Goal: Task Accomplishment & Management: Complete application form

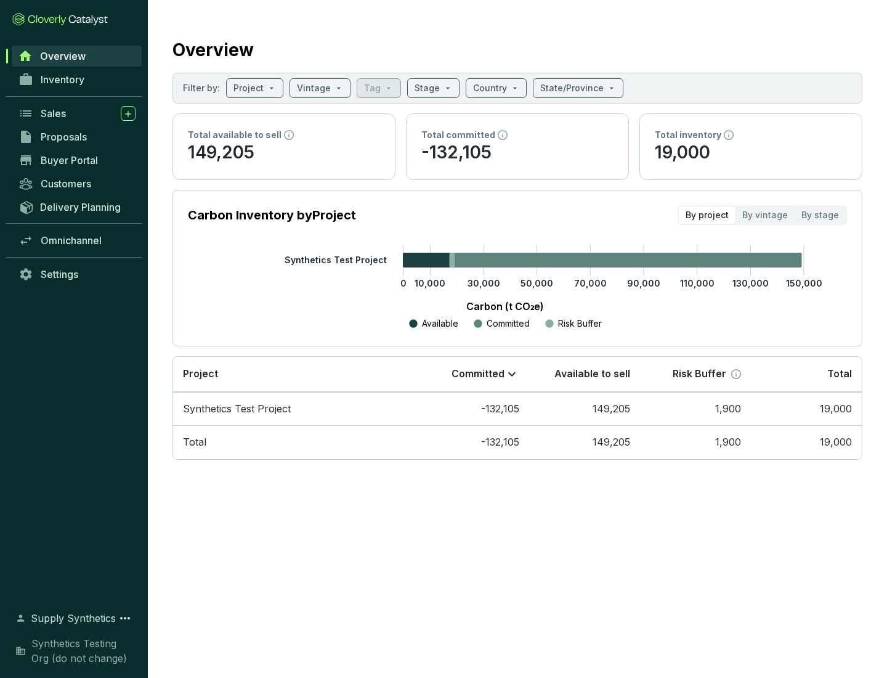
click at [77, 137] on span "Proposals" at bounding box center [64, 137] width 46 height 12
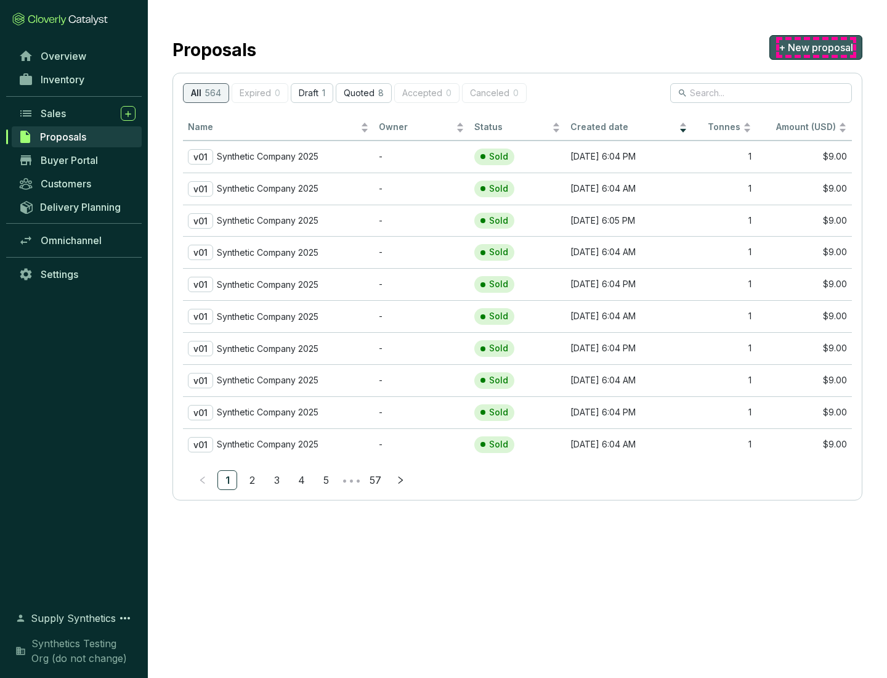
click at [816, 47] on span "+ New proposal" at bounding box center [816, 47] width 75 height 15
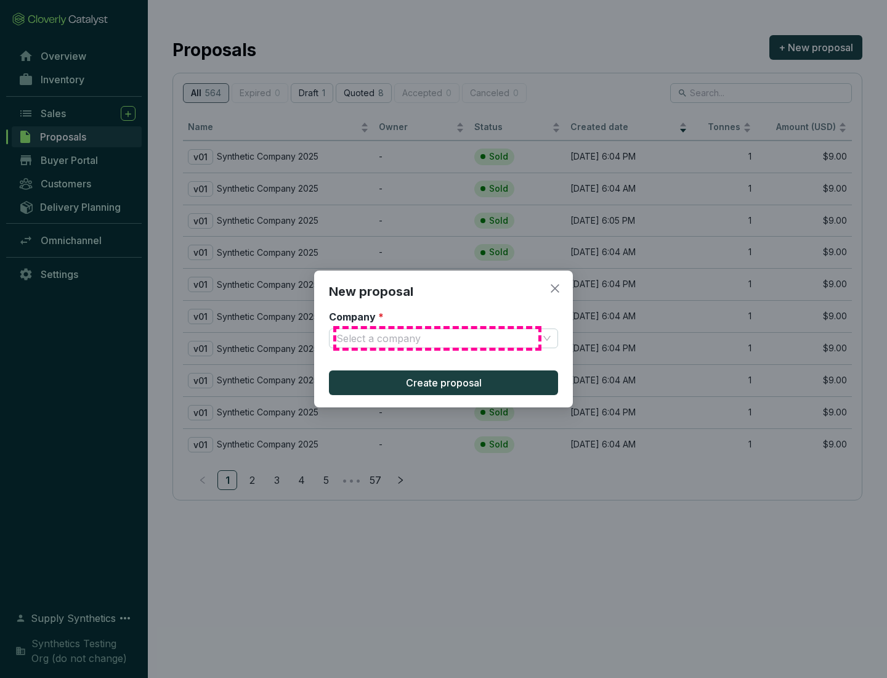
click at [438, 338] on input "Company *" at bounding box center [437, 338] width 202 height 18
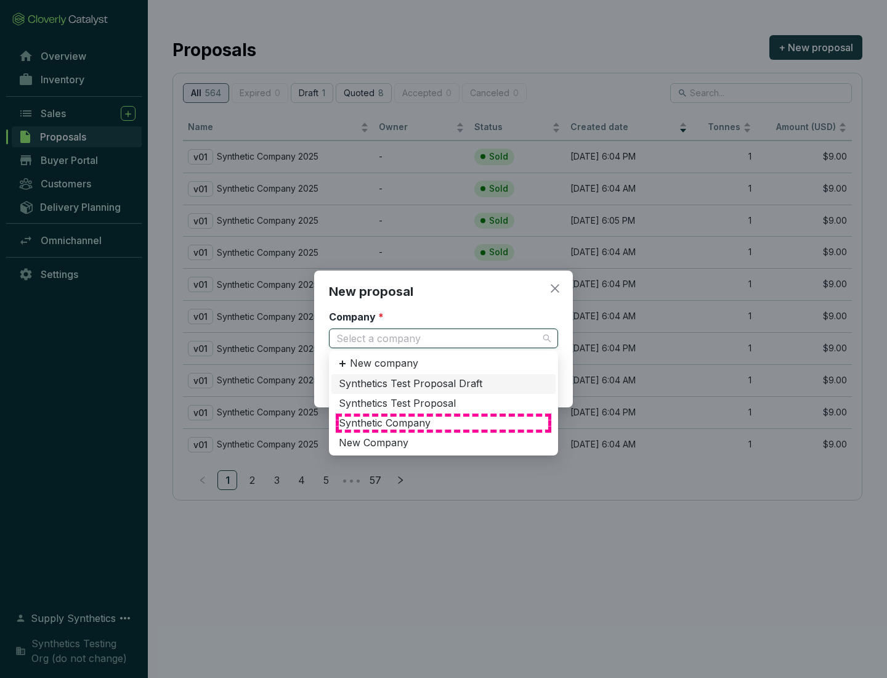
click at [444, 423] on div "Synthetic Company" at bounding box center [444, 424] width 210 height 14
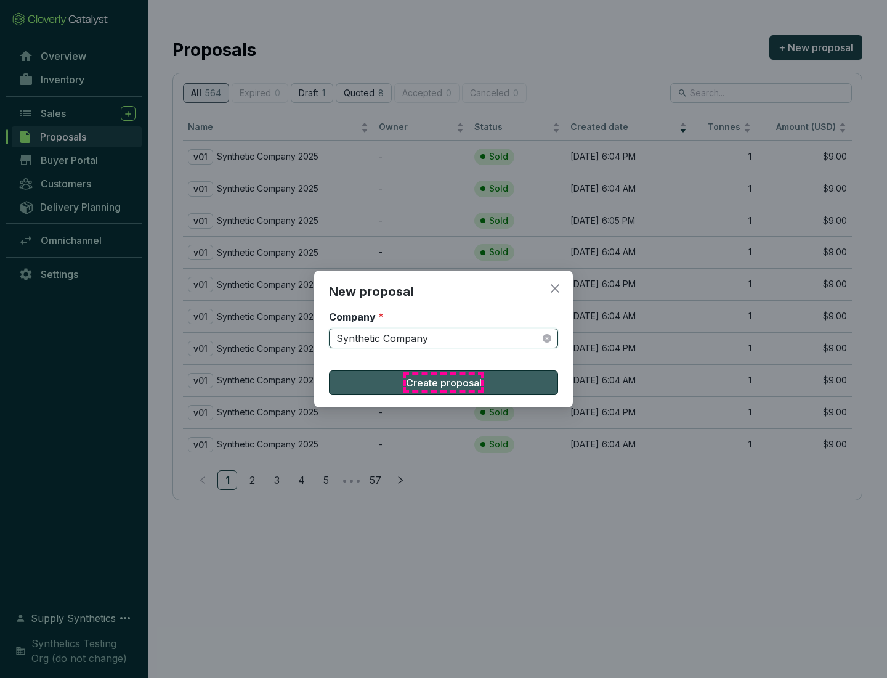
click at [444, 383] on span "Create proposal" at bounding box center [444, 382] width 76 height 15
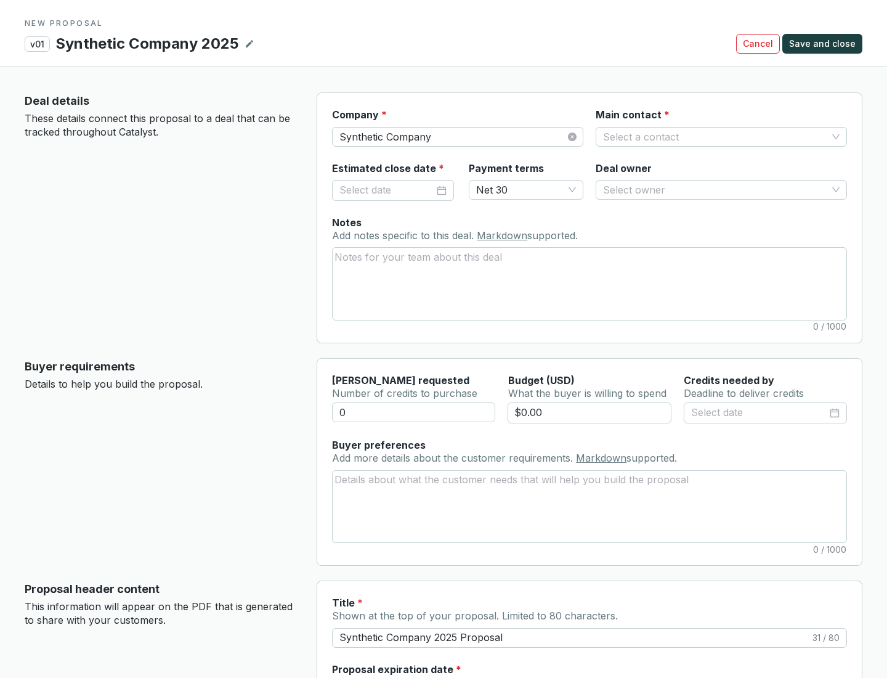
click at [715, 136] on input "Main contact *" at bounding box center [715, 137] width 224 height 18
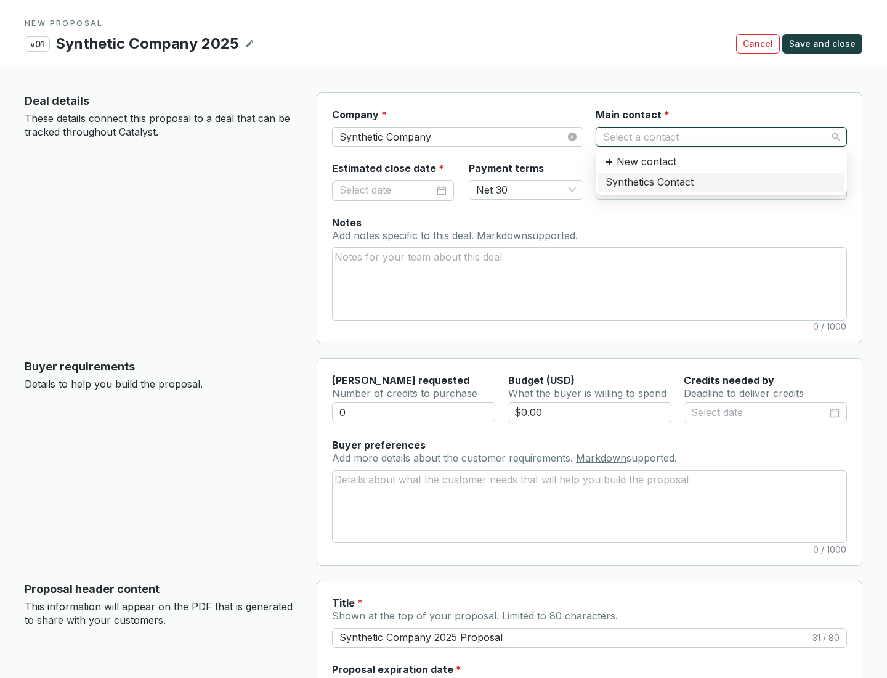
click at [721, 182] on div "Synthetics Contact" at bounding box center [722, 183] width 232 height 14
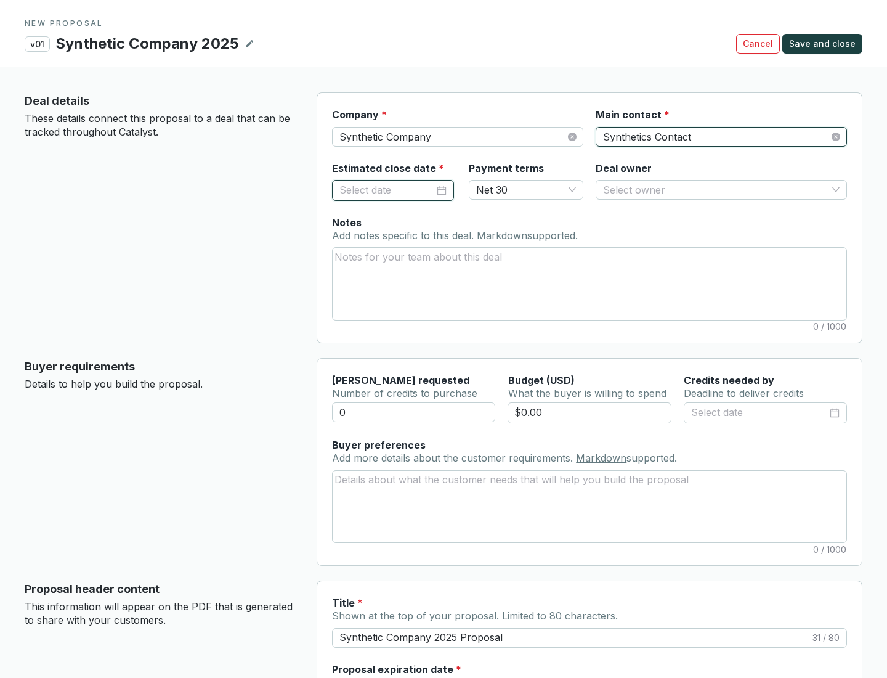
click at [387, 190] on input "Estimated close date *" at bounding box center [387, 190] width 95 height 16
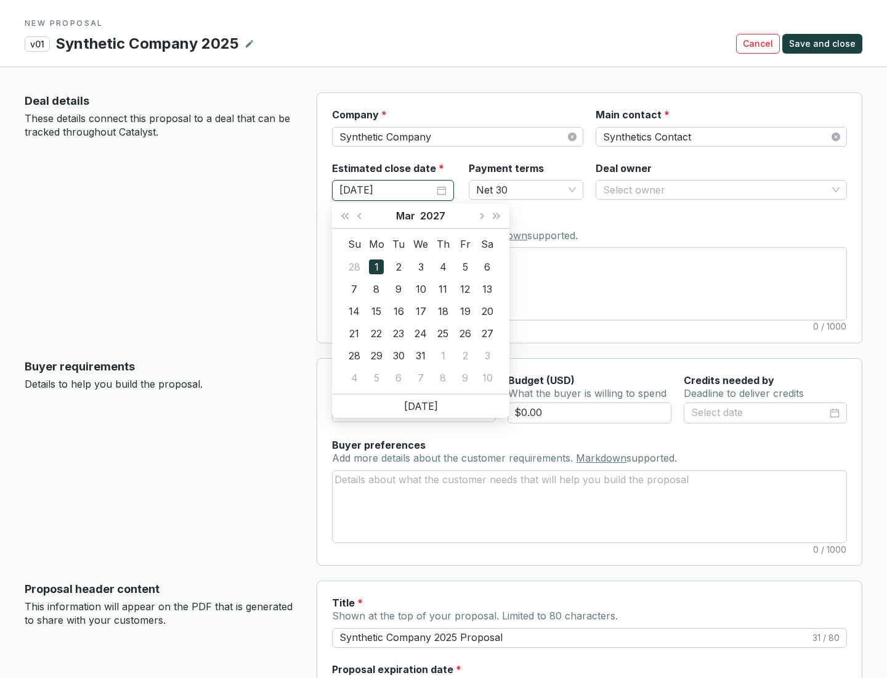
type input "[DATE]"
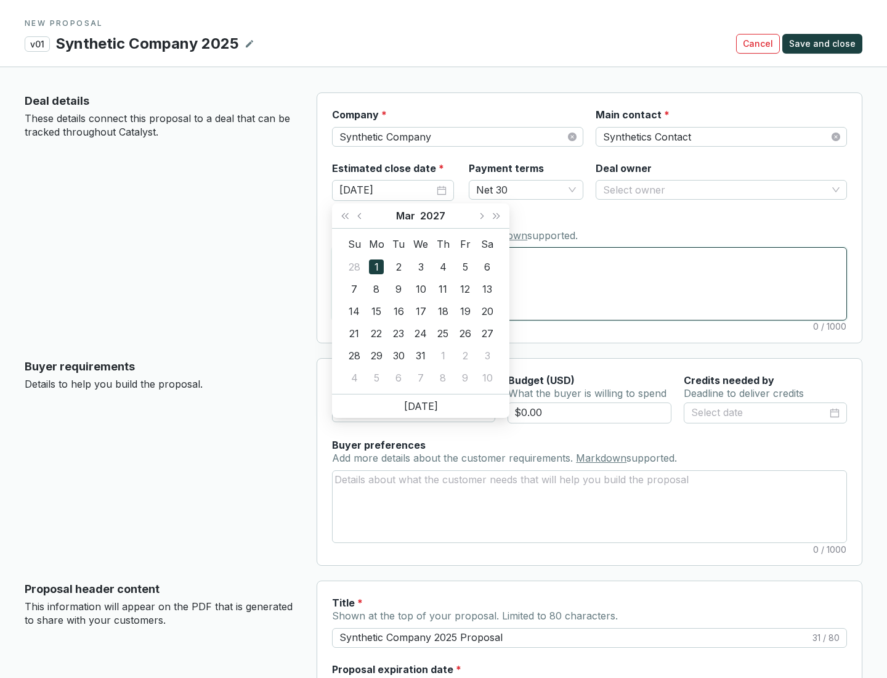
click at [590, 283] on textarea "Notes Add notes specific to this deal. Markdown supported." at bounding box center [590, 283] width 514 height 71
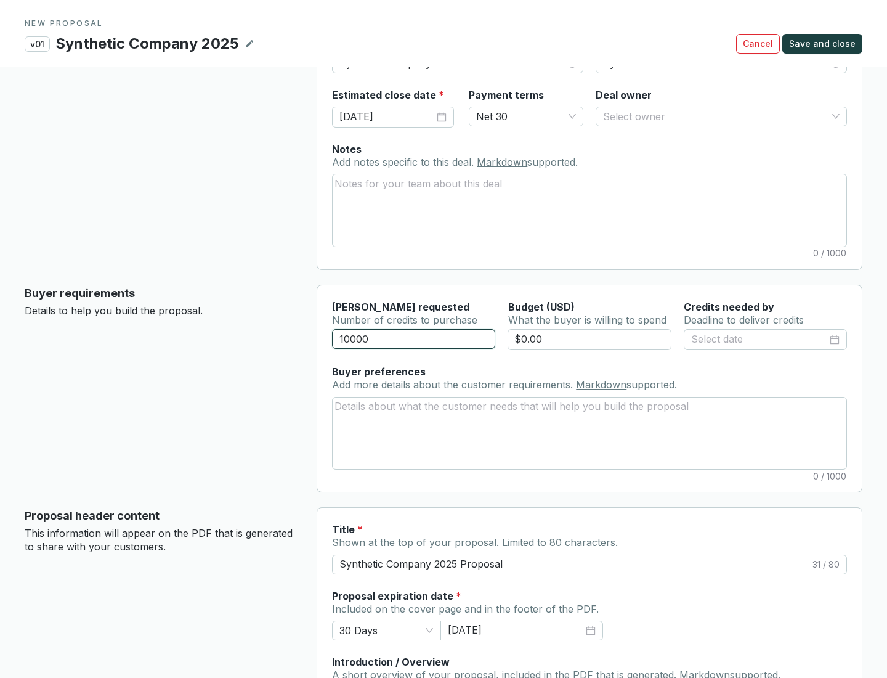
scroll to position [74, 0]
type input "10000"
type input "$0.00"
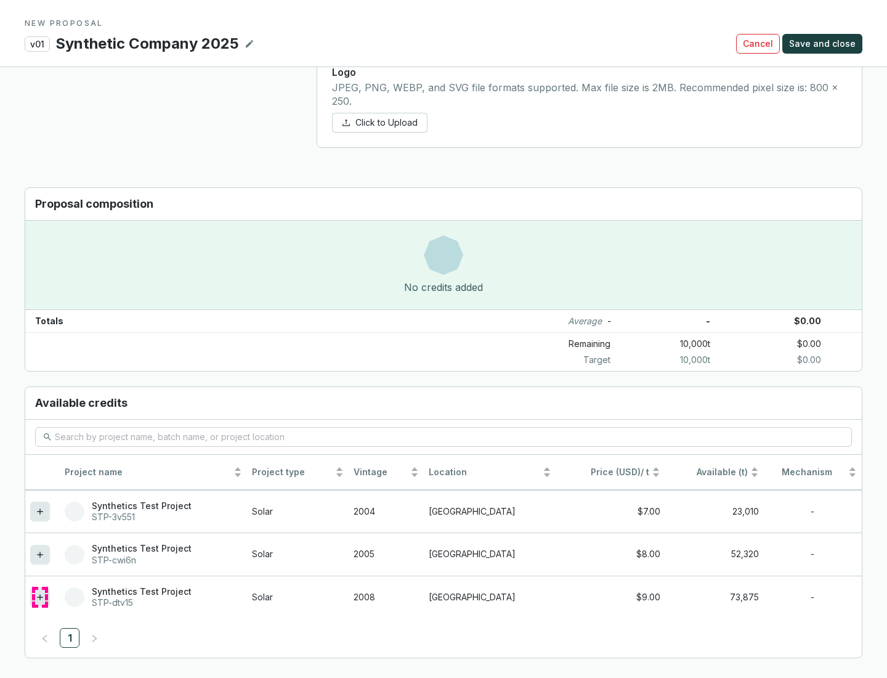
click at [40, 597] on icon at bounding box center [40, 597] width 6 height 6
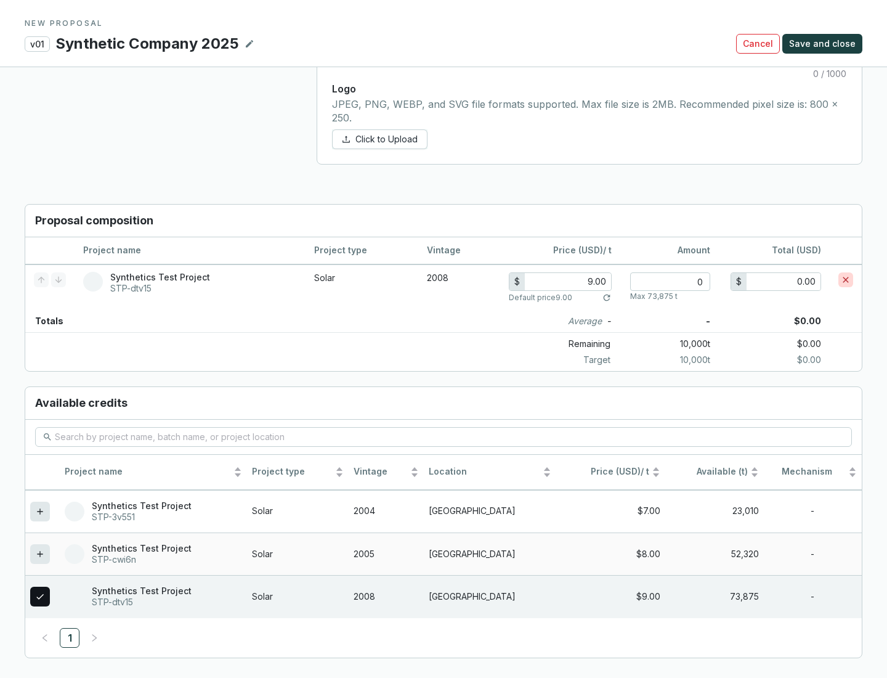
scroll to position [709, 0]
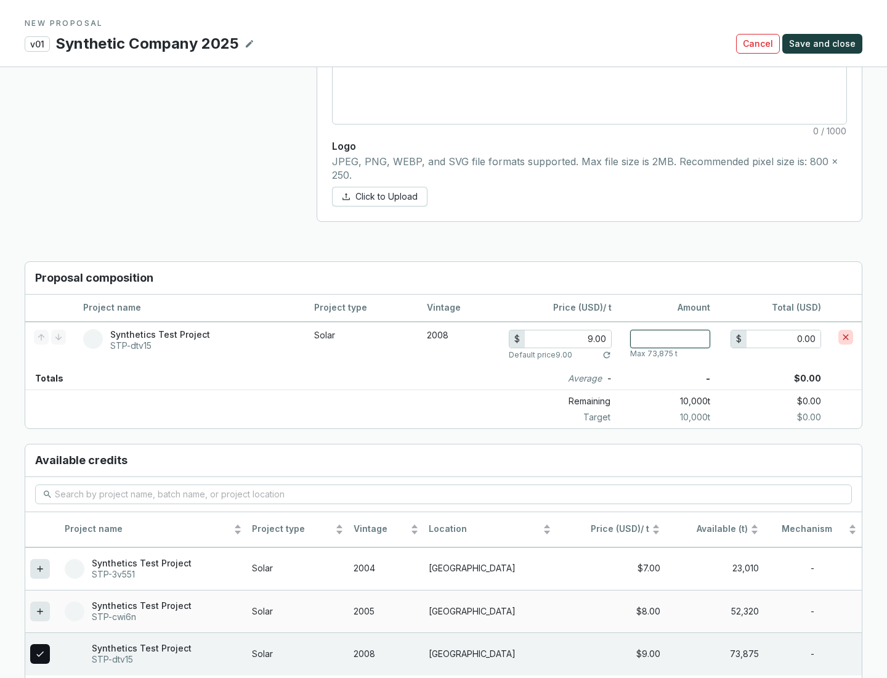
type input "1"
type input "9.00"
type input "1"
click at [824, 44] on span "Save and close" at bounding box center [822, 44] width 67 height 12
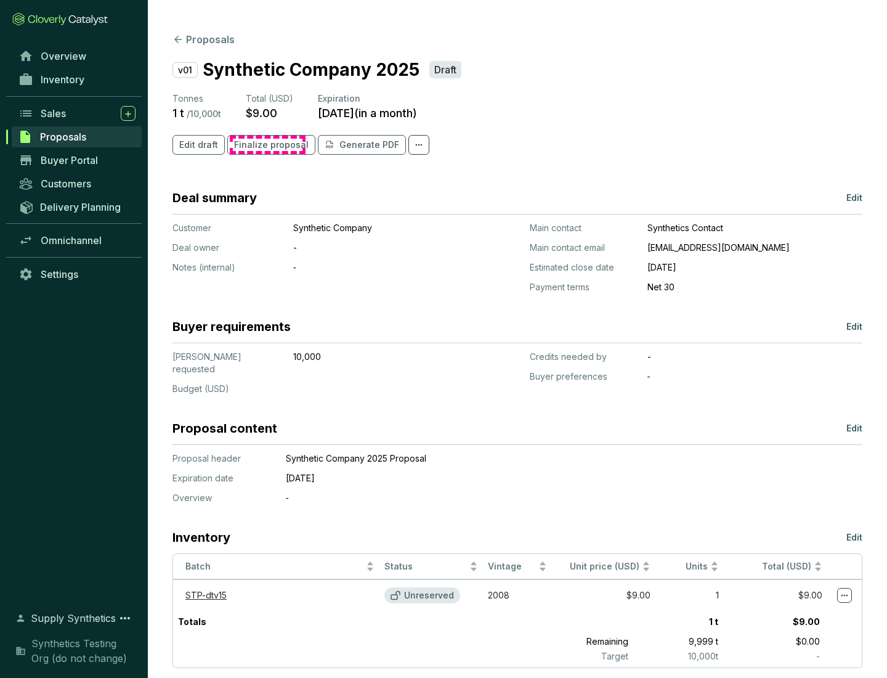
click at [267, 145] on span "Finalize proposal" at bounding box center [271, 145] width 75 height 12
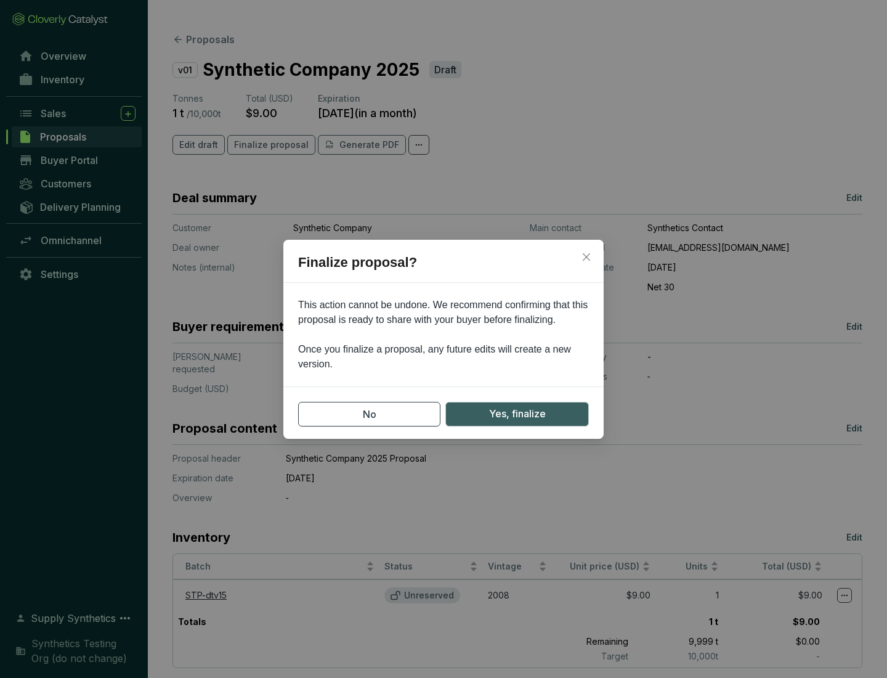
click at [517, 413] on span "Yes, finalize" at bounding box center [517, 413] width 57 height 15
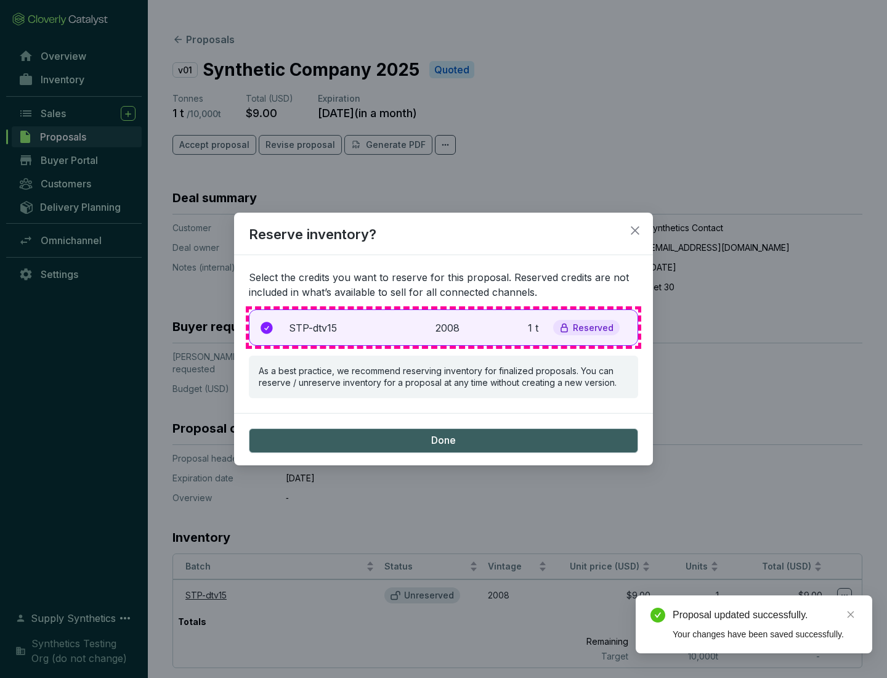
click at [444, 327] on p "2008" at bounding box center [449, 327] width 27 height 15
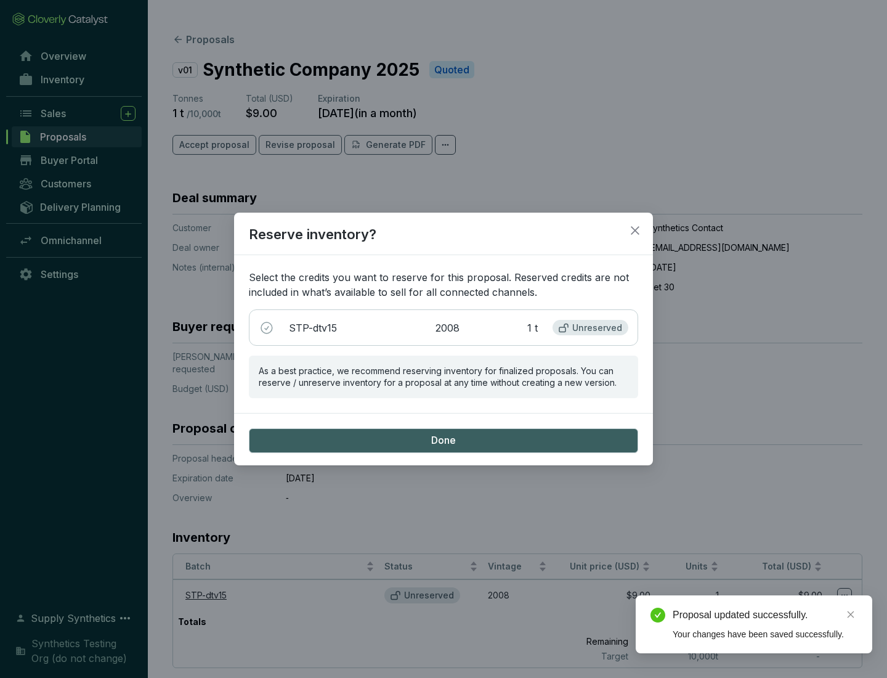
click at [444, 440] on span "Done" at bounding box center [443, 441] width 25 height 14
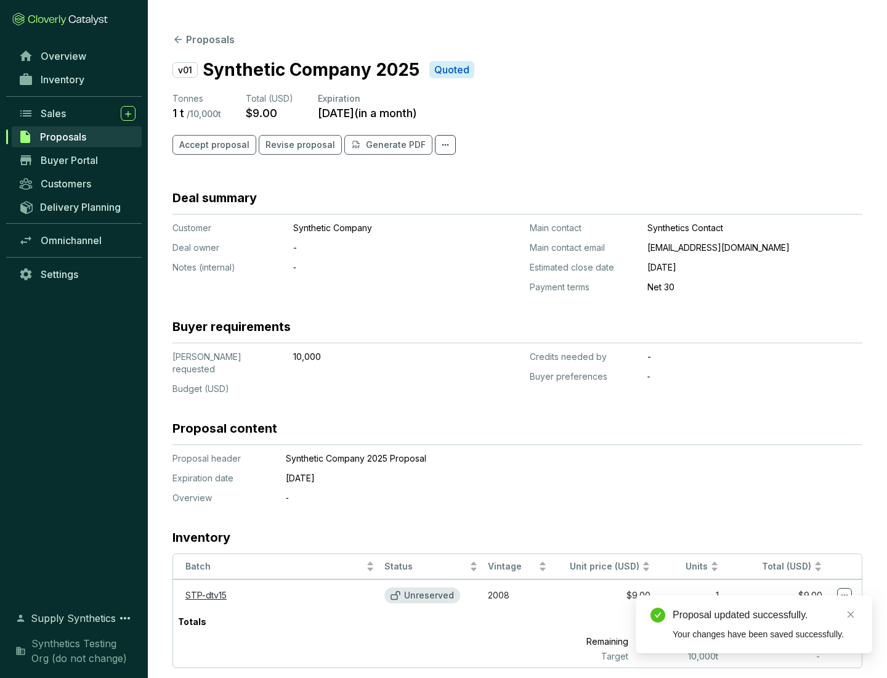
click at [765, 615] on div "Proposal updated successfully." at bounding box center [765, 615] width 185 height 15
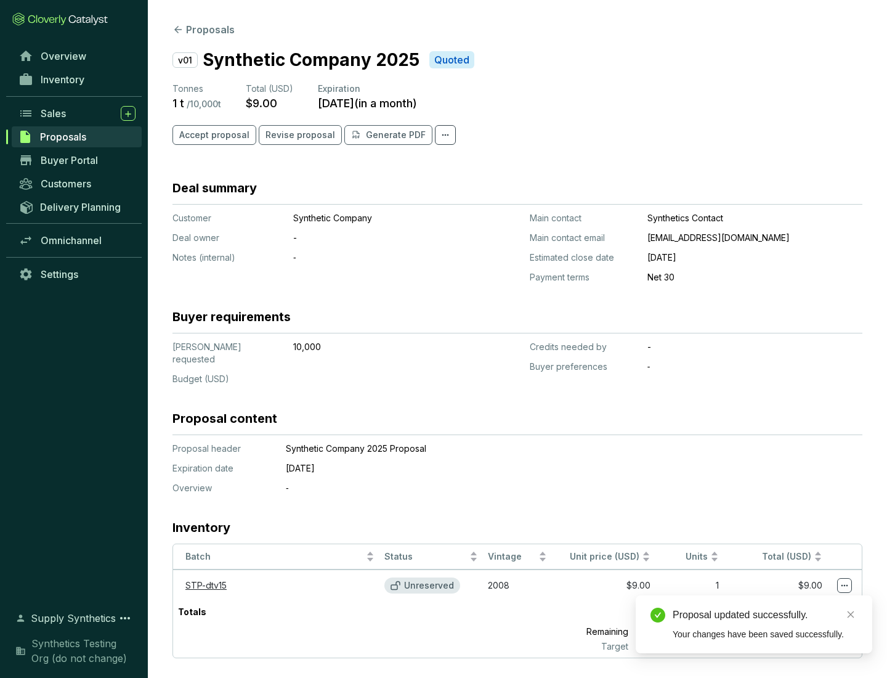
click at [845, 585] on icon at bounding box center [845, 586] width 7 height 2
click at [807, 601] on div "Proposal updated successfully. Your changes have been saved successfully." at bounding box center [754, 624] width 237 height 58
click at [765, 615] on div "Proposal updated successfully." at bounding box center [765, 615] width 185 height 15
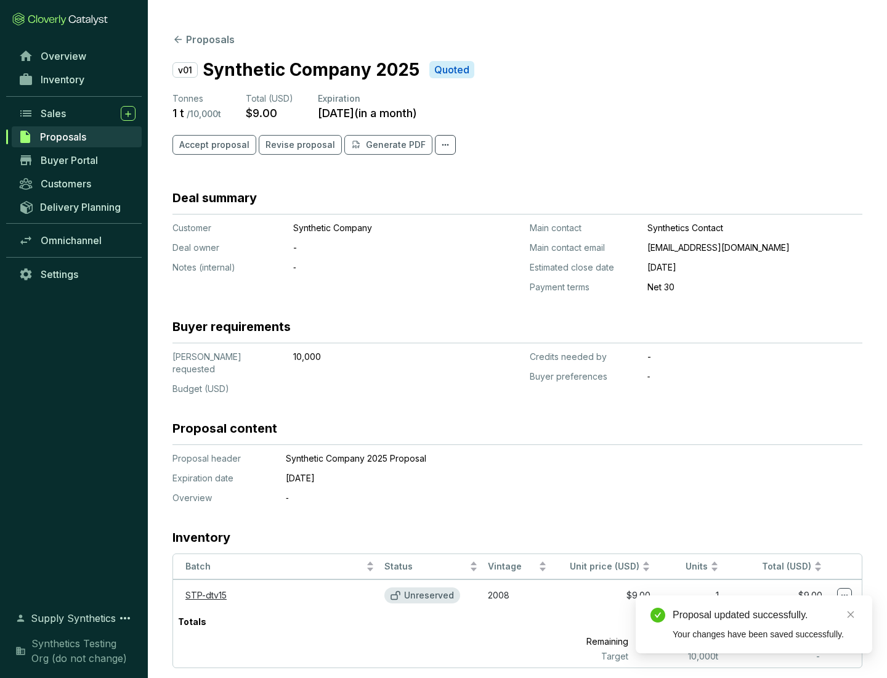
click at [213, 145] on span "Accept proposal" at bounding box center [214, 145] width 70 height 12
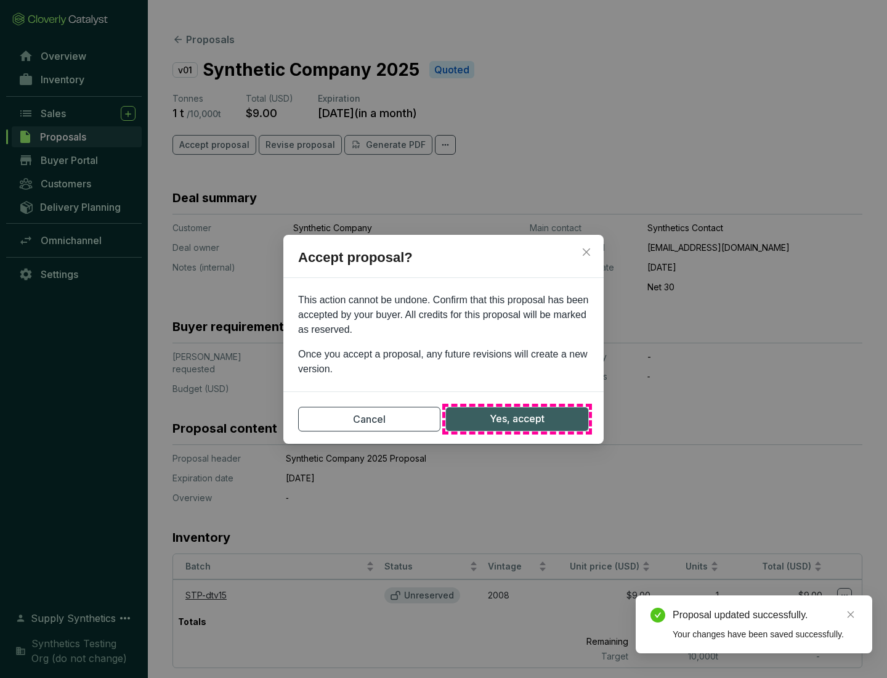
click at [517, 418] on span "Yes, accept" at bounding box center [517, 418] width 55 height 15
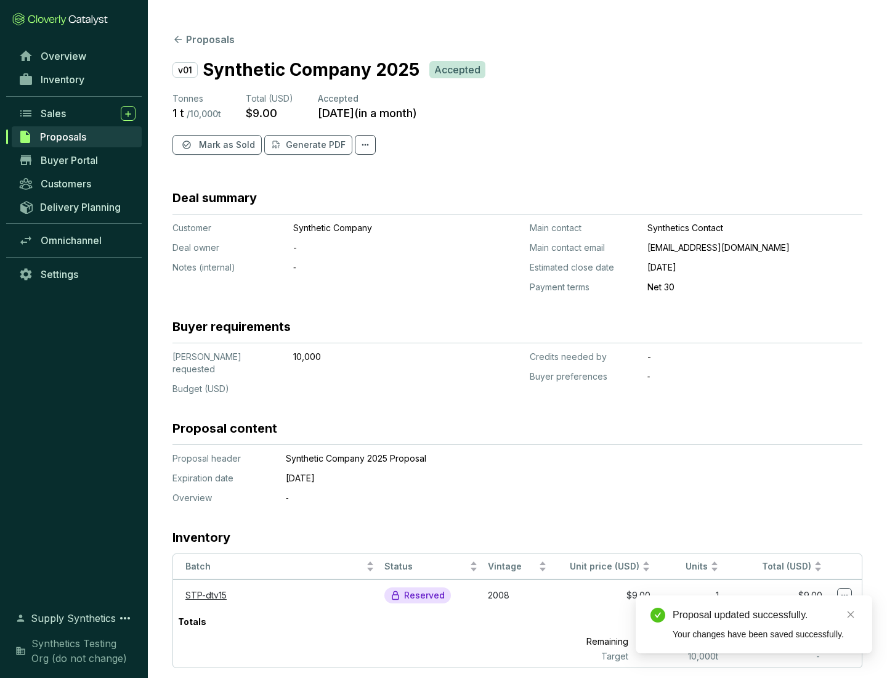
click at [226, 145] on span "Mark as Sold" at bounding box center [227, 145] width 56 height 12
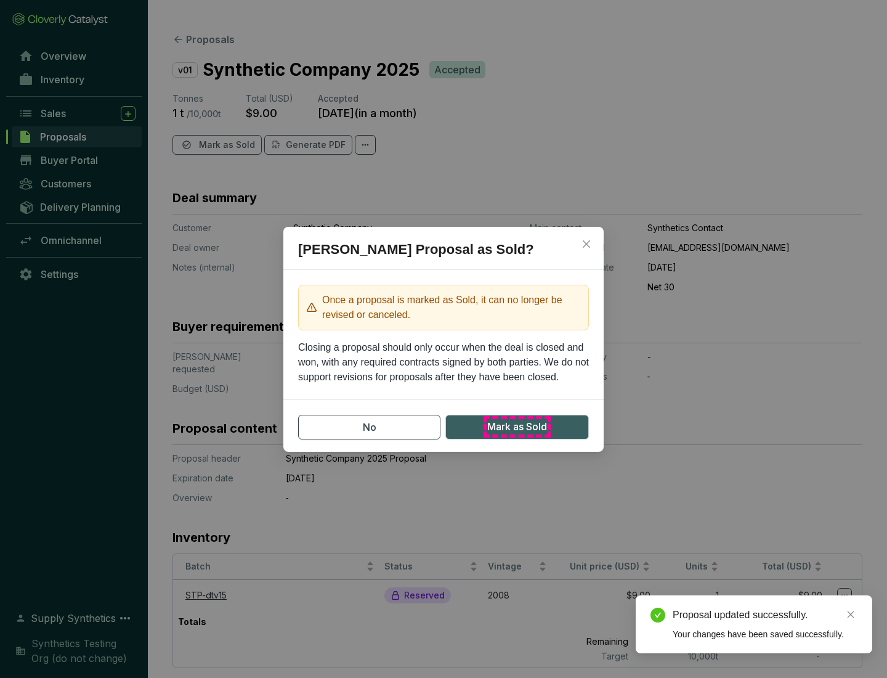
click at [517, 426] on span "Mark as Sold" at bounding box center [517, 426] width 60 height 15
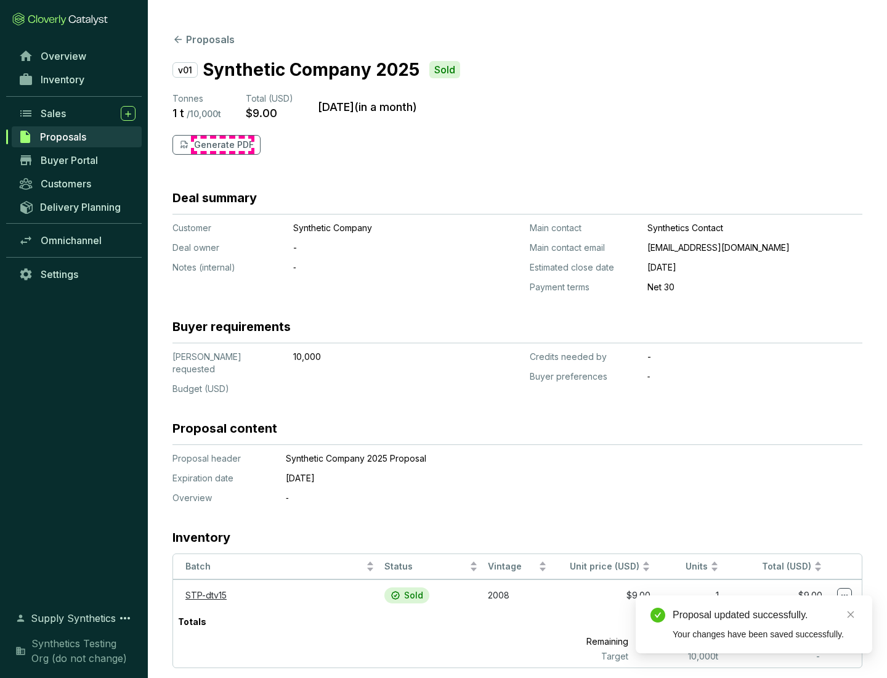
click at [222, 145] on p "Generate PDF" at bounding box center [224, 145] width 60 height 12
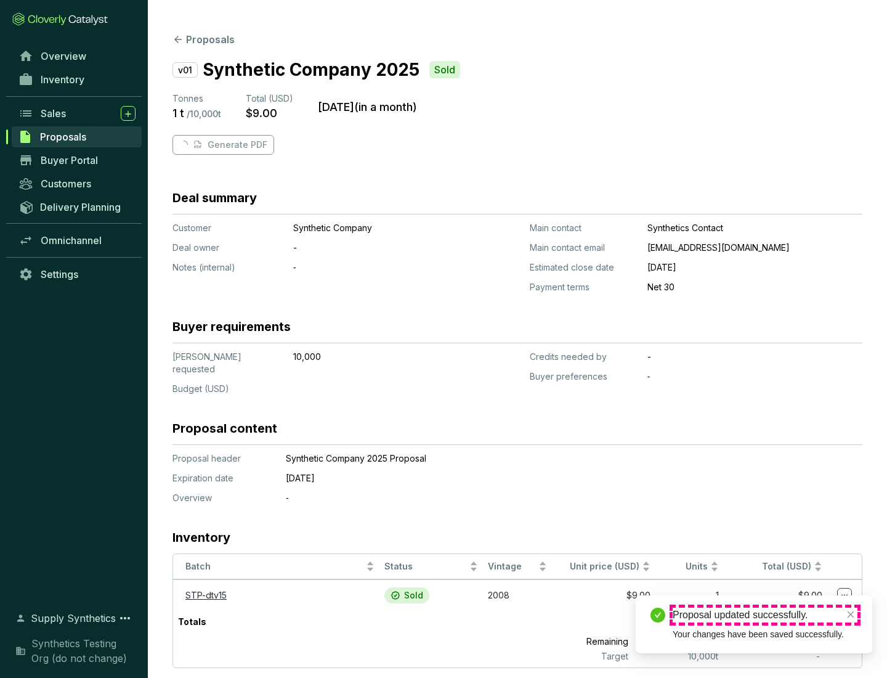
click at [765, 615] on div "Proposal updated successfully." at bounding box center [765, 615] width 185 height 15
